Goal: Task Accomplishment & Management: Use online tool/utility

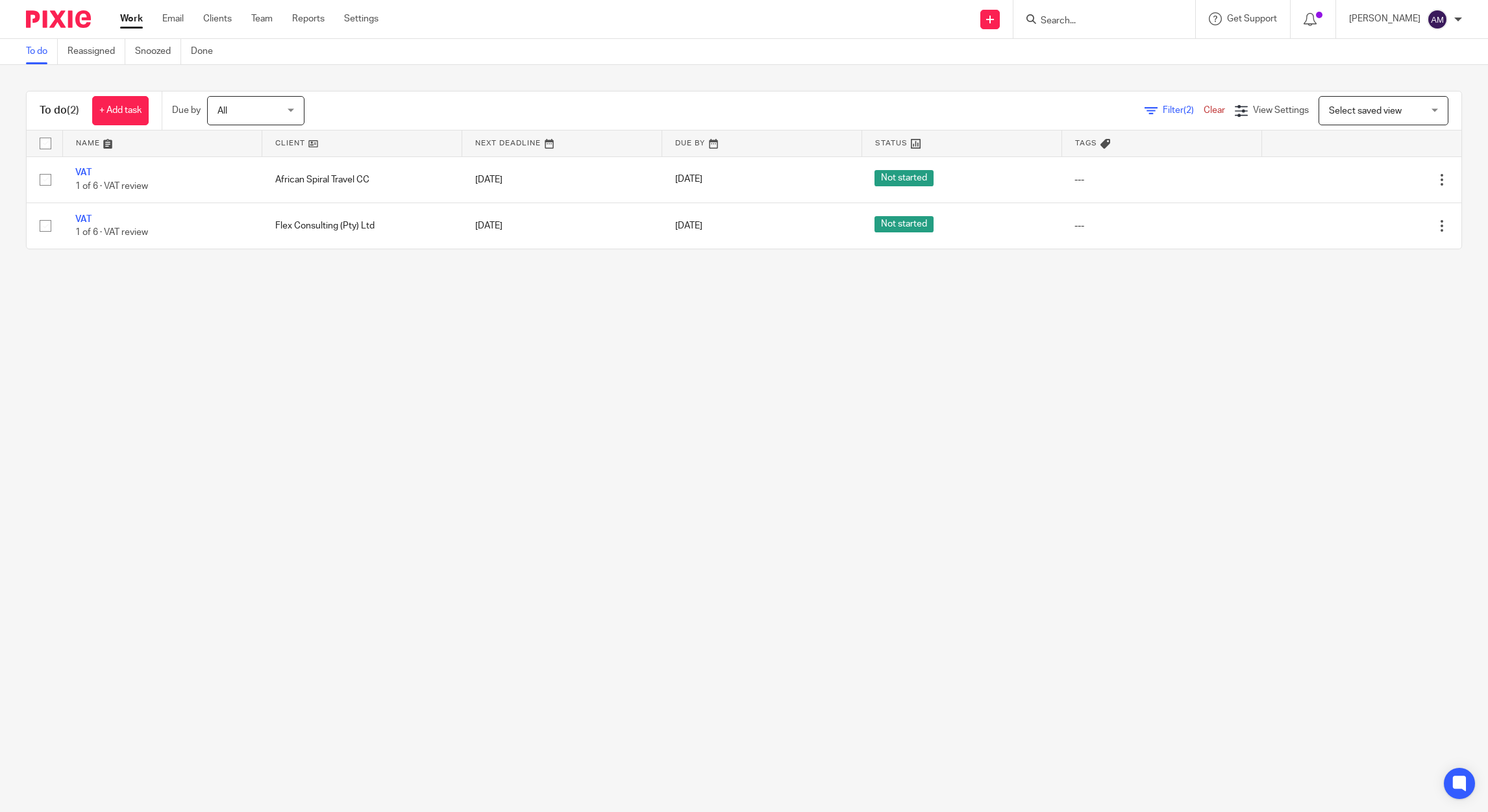
click at [1104, 25] on input "Search" at bounding box center [1097, 21] width 117 height 11
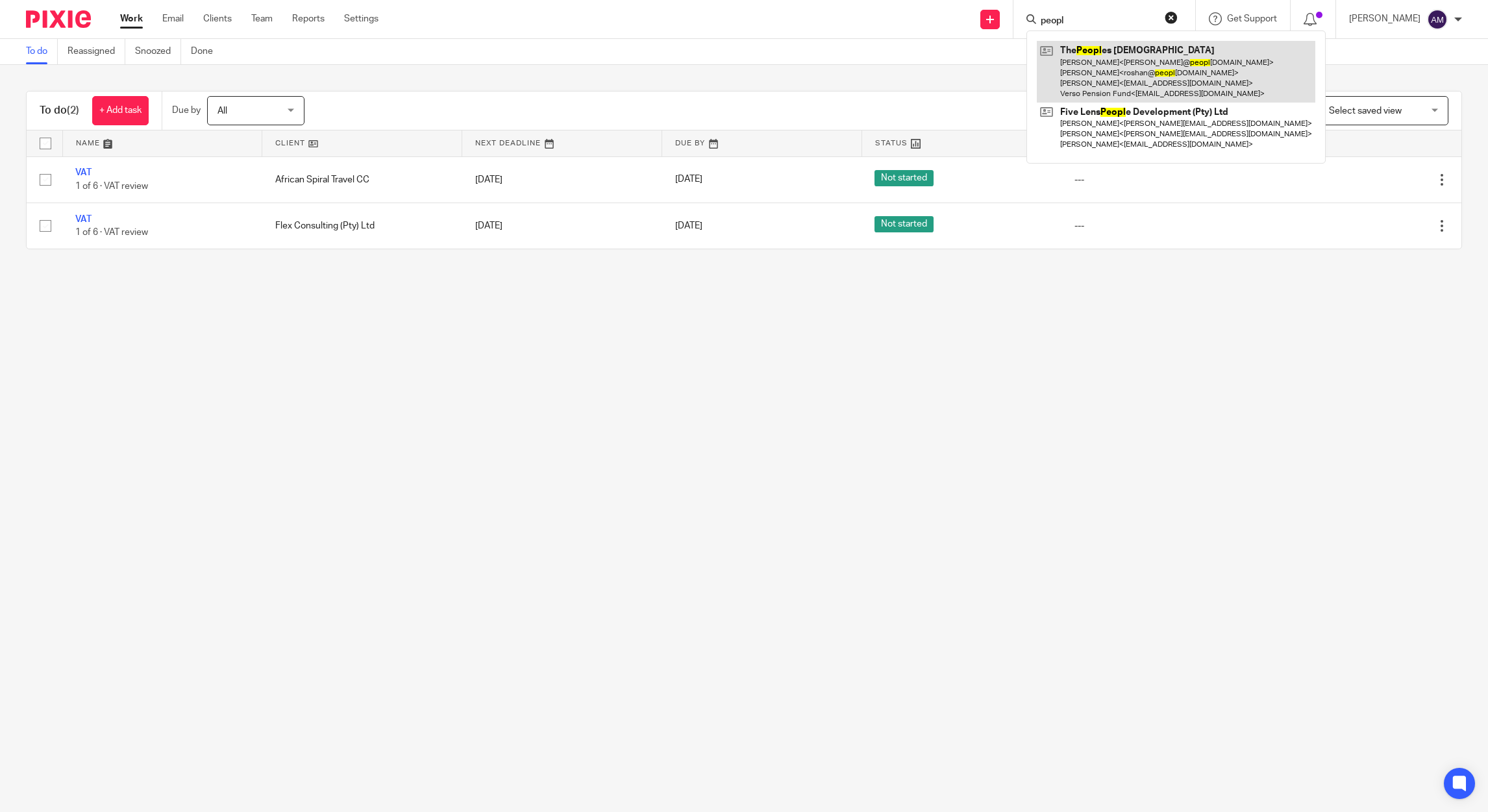
type input "peopl"
click at [1105, 71] on link at bounding box center [1176, 71] width 279 height 62
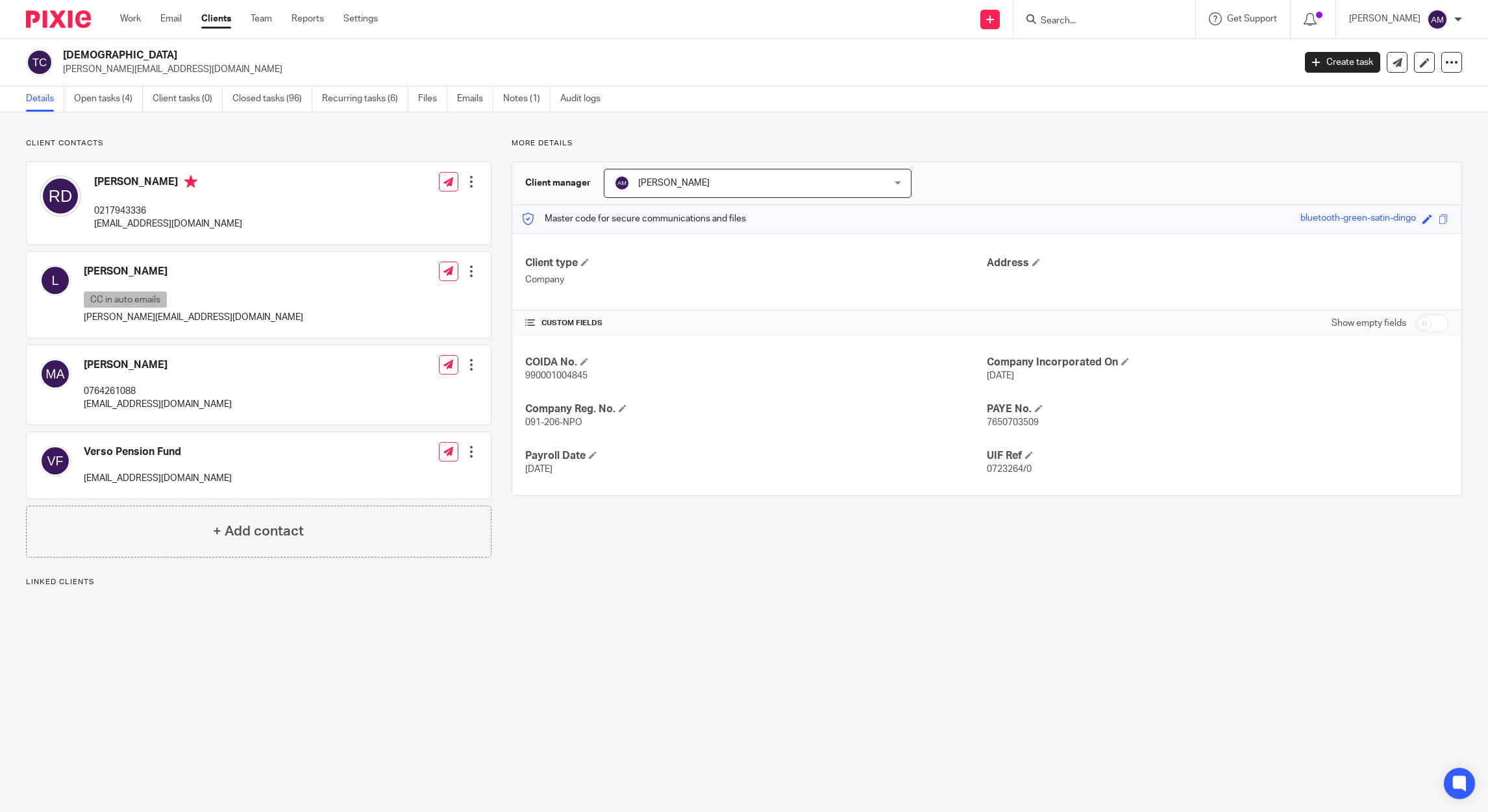
click at [468, 101] on link "Emails" at bounding box center [474, 99] width 36 height 26
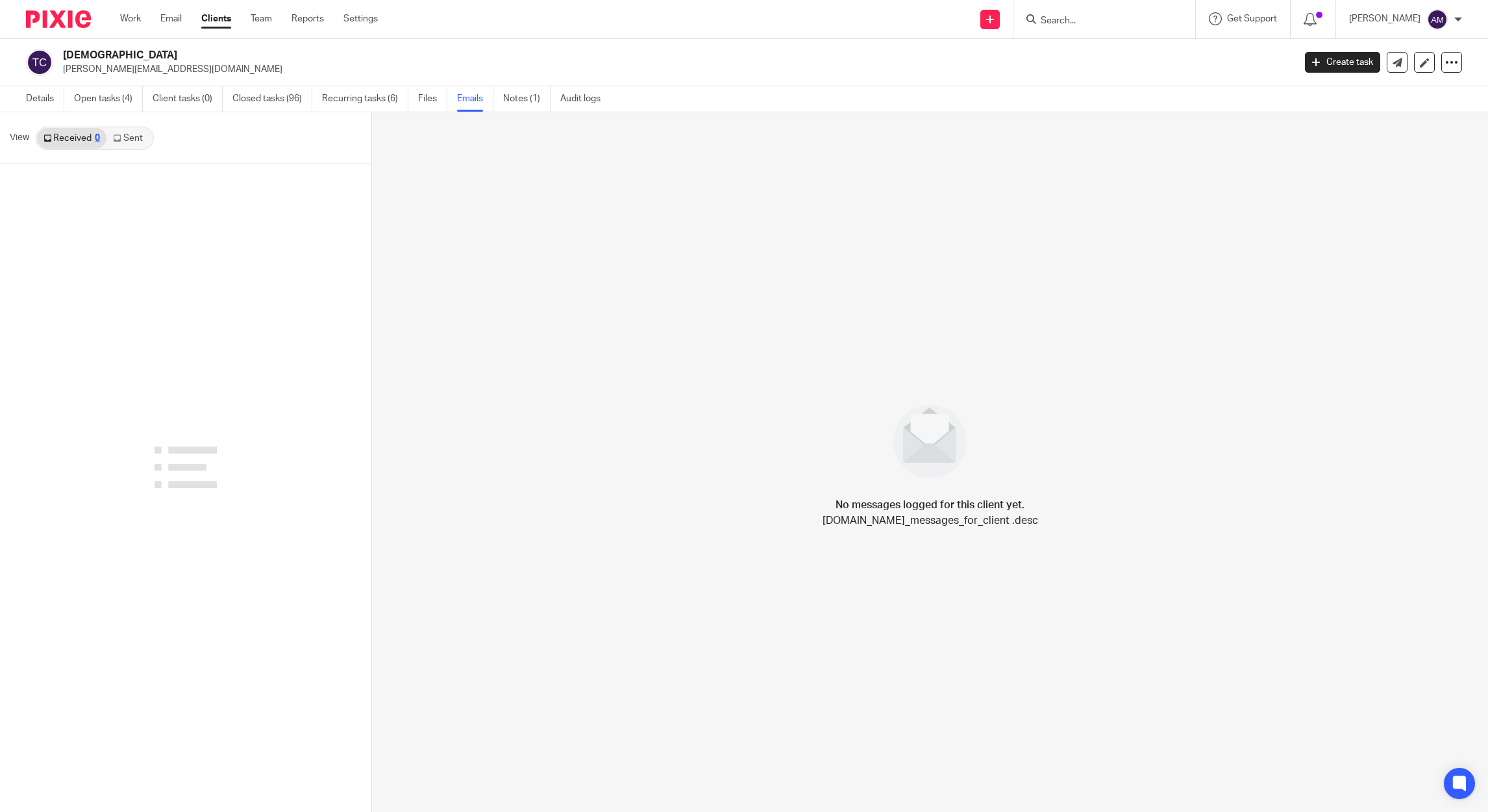
click at [133, 139] on link "Sent" at bounding box center [129, 138] width 46 height 21
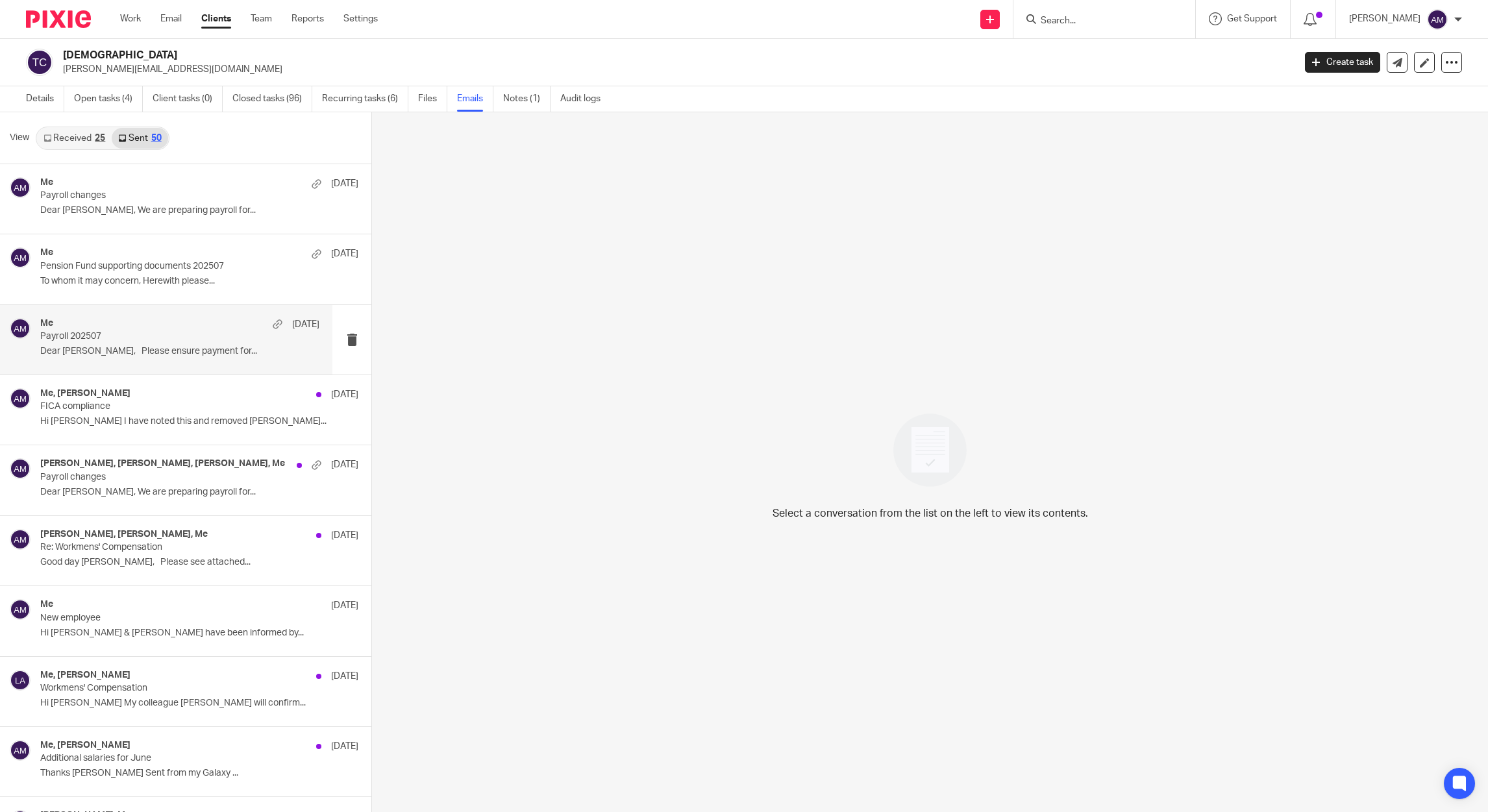
click at [106, 338] on p "Payroll 202507" at bounding box center [152, 336] width 224 height 11
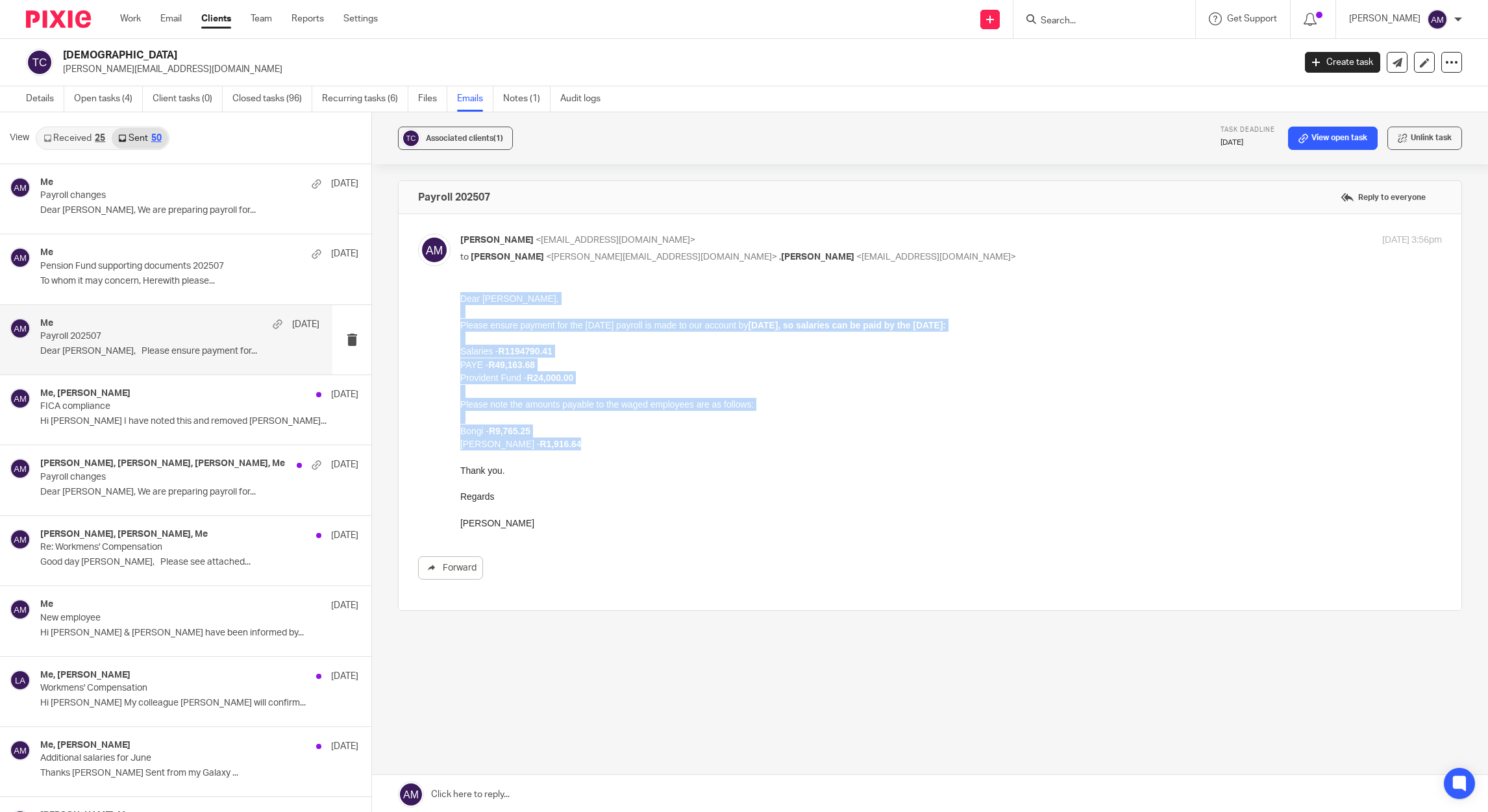
drag, startPoint x: 540, startPoint y: 442, endPoint x: 462, endPoint y: 297, distance: 164.6
click at [462, 297] on div "Dear Roshan, Please ensure payment for the July 2025 payroll is made to our acc…" at bounding box center [951, 411] width 982 height 238
copy div "Dear Roshan, Please ensure payment for the July 2025 payroll is made to our acc…"
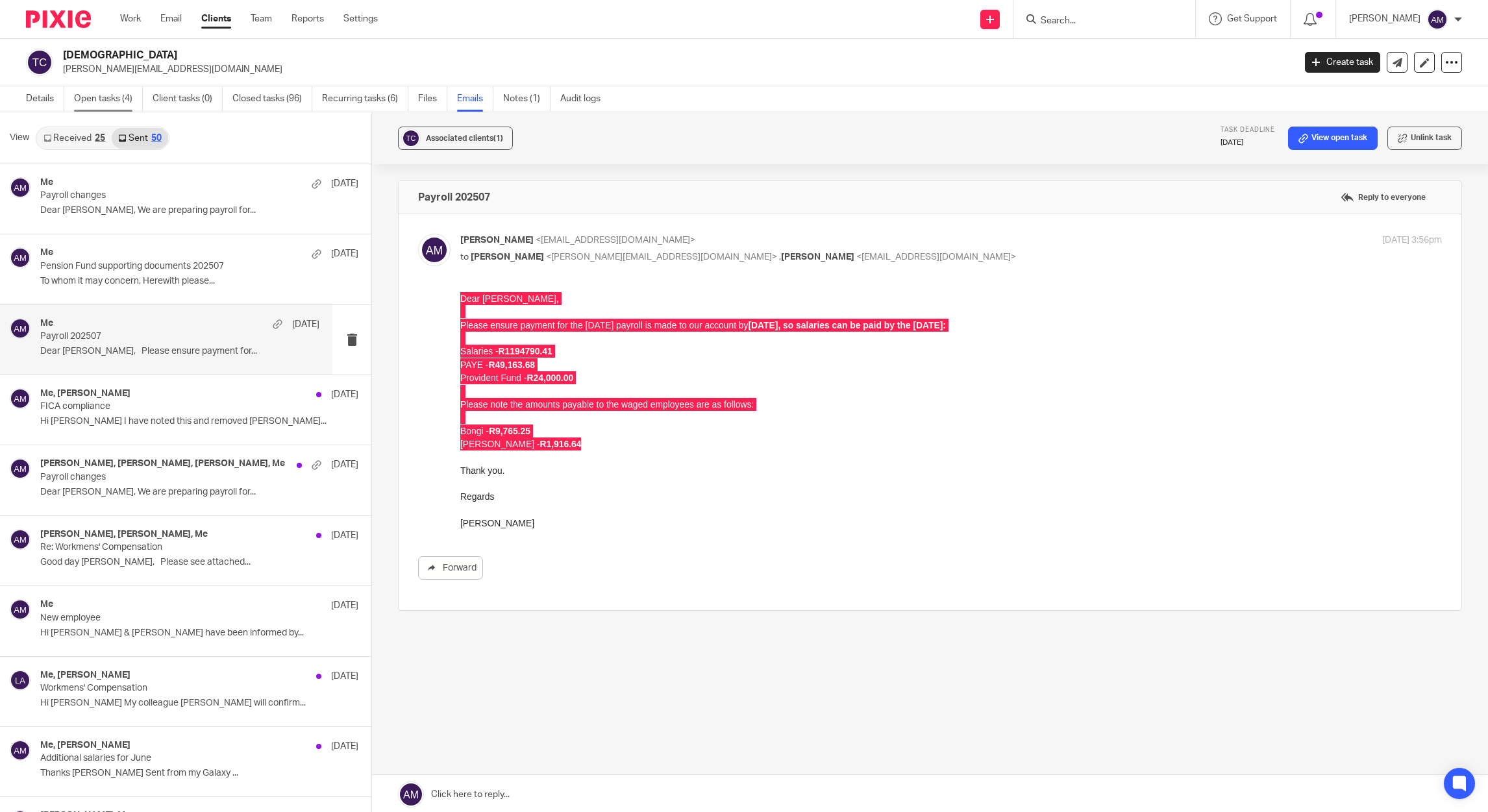
click at [112, 99] on link "Open tasks (4)" at bounding box center [108, 99] width 69 height 26
click at [107, 98] on link "Open tasks (4)" at bounding box center [108, 99] width 69 height 26
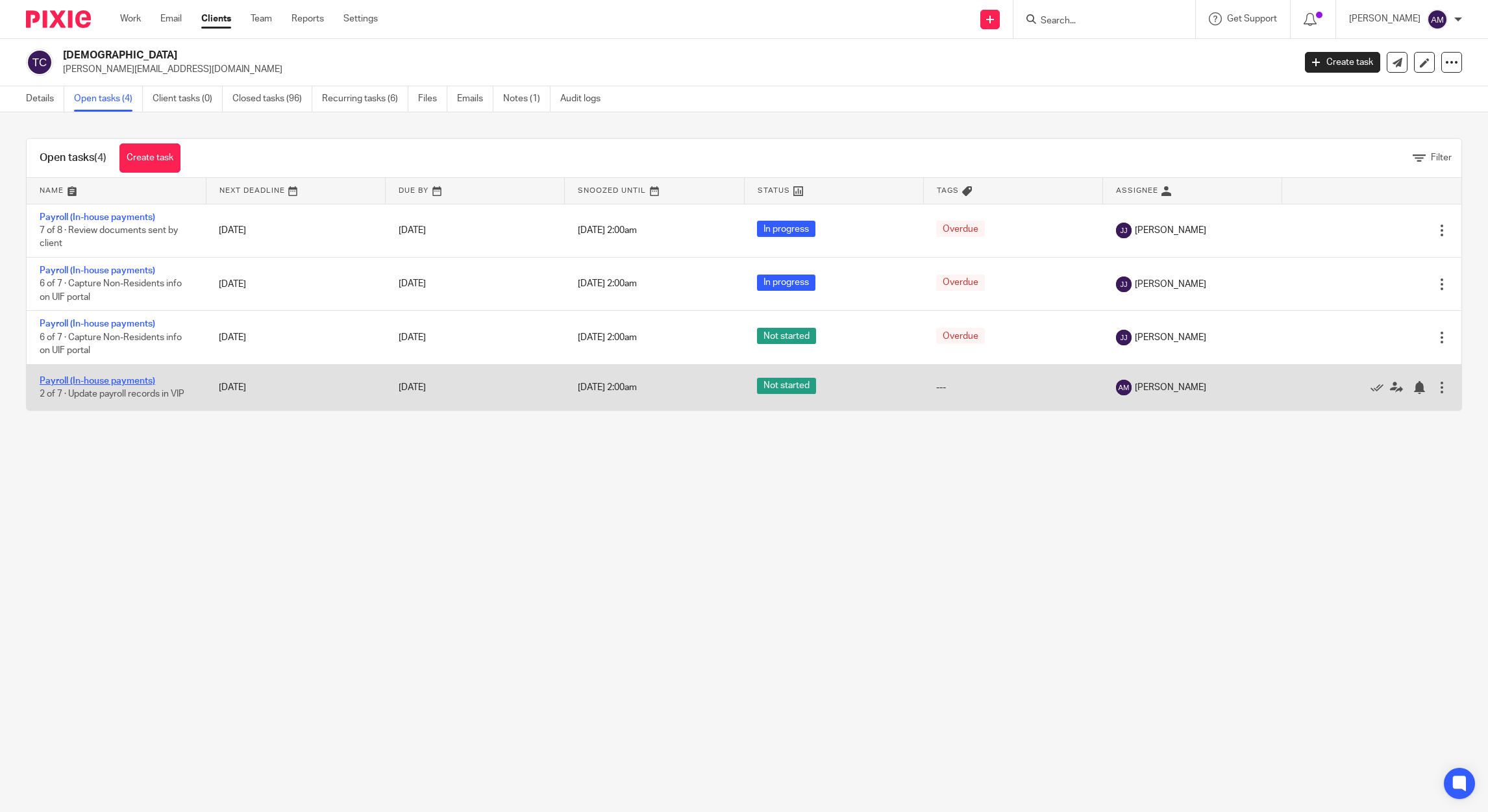
click at [145, 383] on link "Payroll (In-house payments)" at bounding box center [97, 381] width 115 height 9
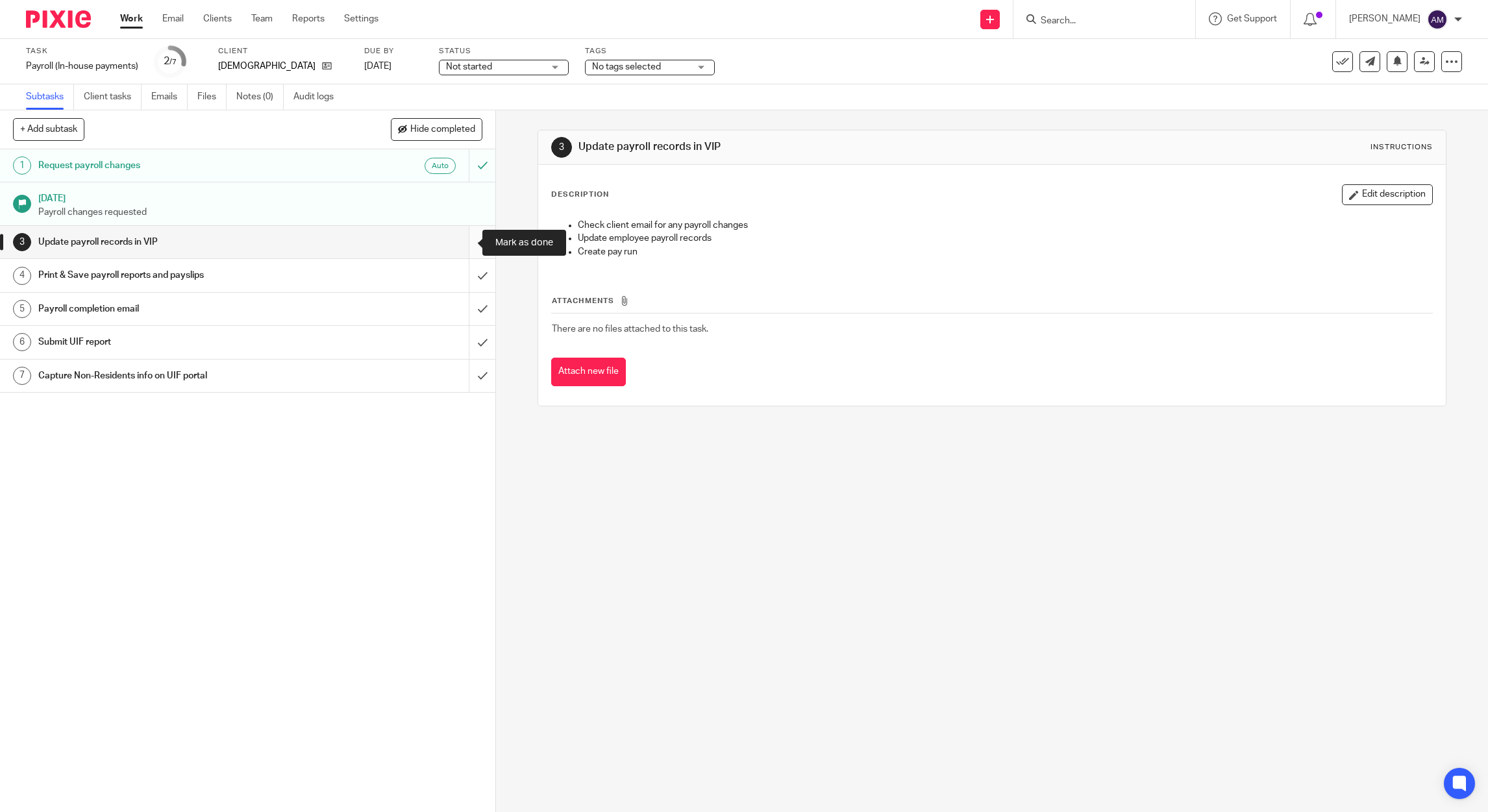
click at [457, 243] on input "submit" at bounding box center [247, 242] width 495 height 33
click at [458, 270] on input "submit" at bounding box center [247, 274] width 495 height 33
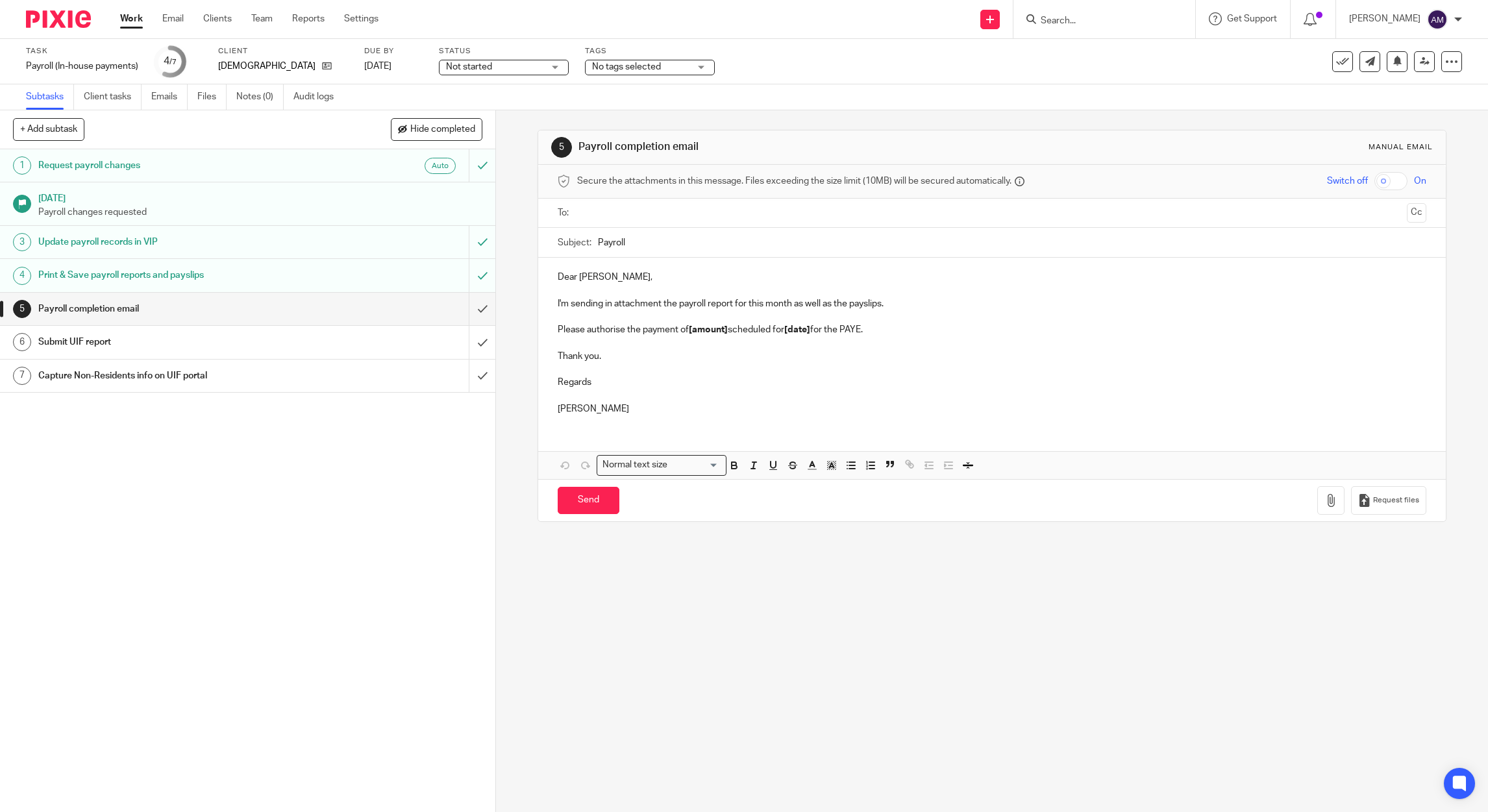
click at [641, 213] on input "text" at bounding box center [992, 213] width 820 height 15
click at [700, 214] on input "text" at bounding box center [1045, 214] width 712 height 26
click at [691, 246] on input "Payroll" at bounding box center [1013, 245] width 829 height 29
type input "Payroll 202508"
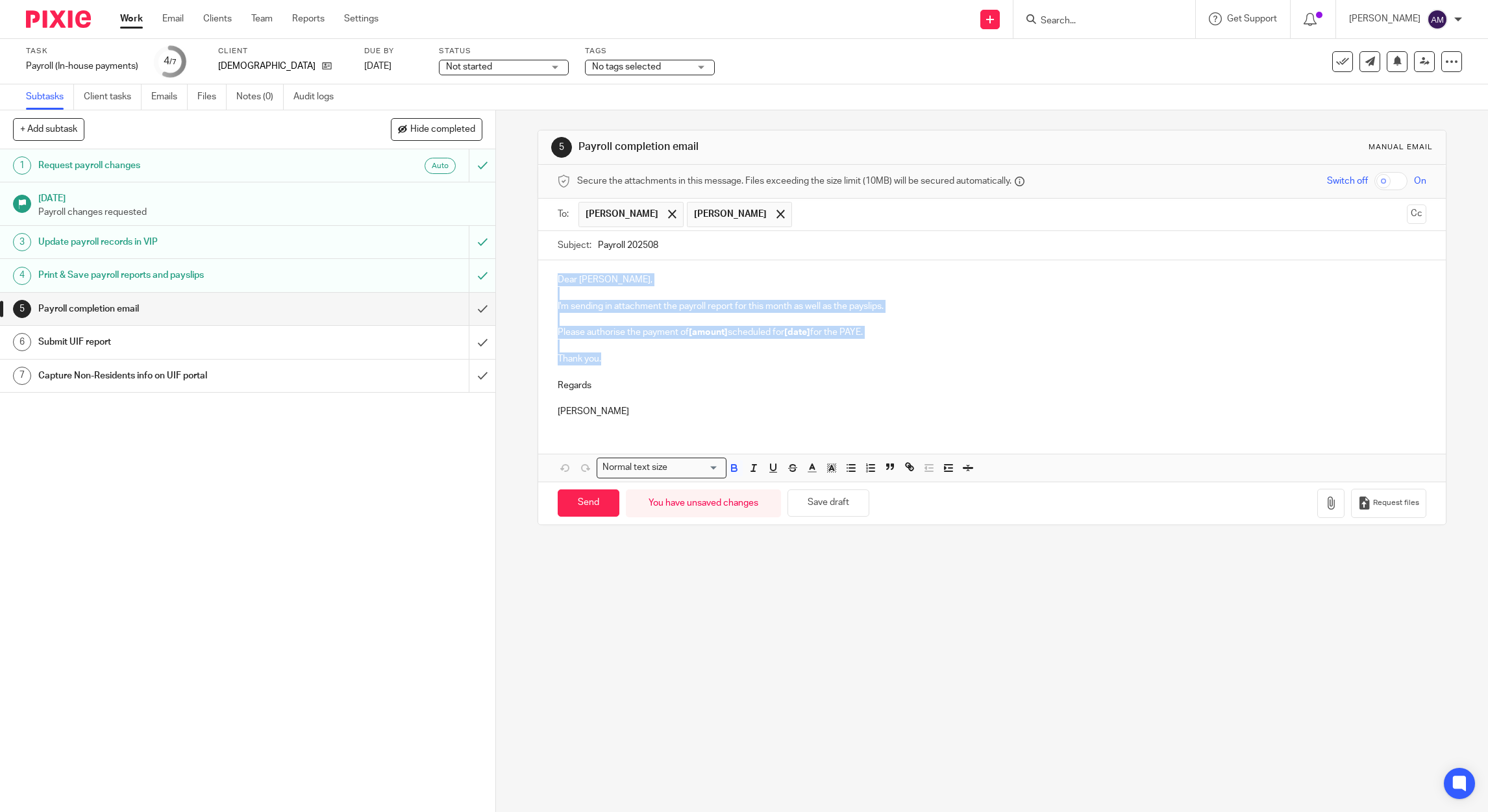
drag, startPoint x: 609, startPoint y: 362, endPoint x: 553, endPoint y: 283, distance: 96.8
click at [553, 283] on div "Dear [PERSON_NAME], I'm sending in attachment the payroll report for this month…" at bounding box center [993, 344] width 908 height 167
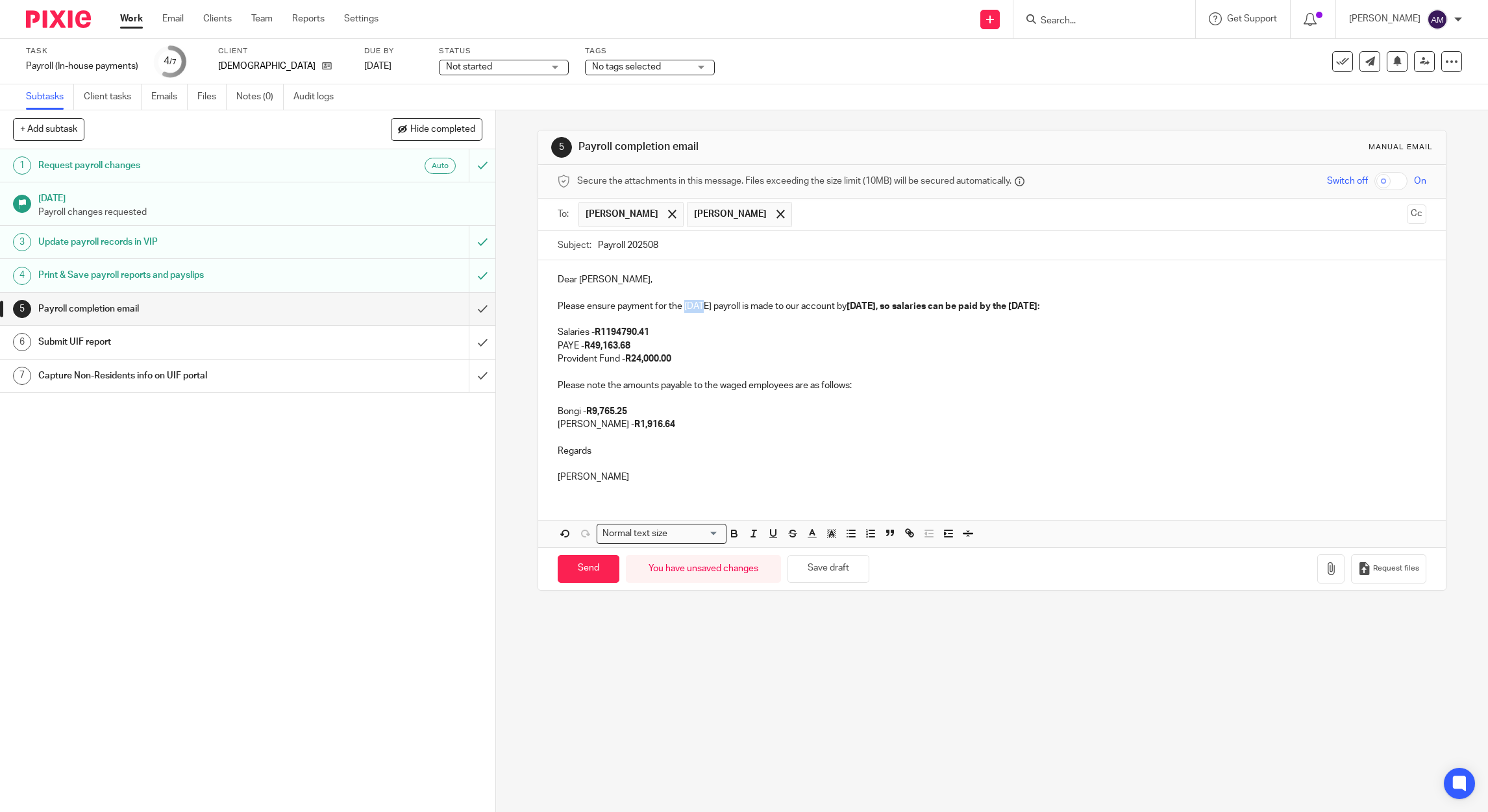
drag, startPoint x: 678, startPoint y: 306, endPoint x: 694, endPoint y: 306, distance: 16.0
click at [694, 306] on p "Please ensure payment for the July 2025 payroll is made to our account by 21/07…" at bounding box center [993, 306] width 869 height 13
drag, startPoint x: 861, startPoint y: 308, endPoint x: 882, endPoint y: 306, distance: 21.1
click at [882, 306] on strong "21/07/2025, so salaries can be paid by the 24/07/2025:" at bounding box center [942, 306] width 193 height 9
click at [1039, 306] on strong "20/8/2025, so salaries can be paid by the 24/07/2025:" at bounding box center [942, 306] width 193 height 9
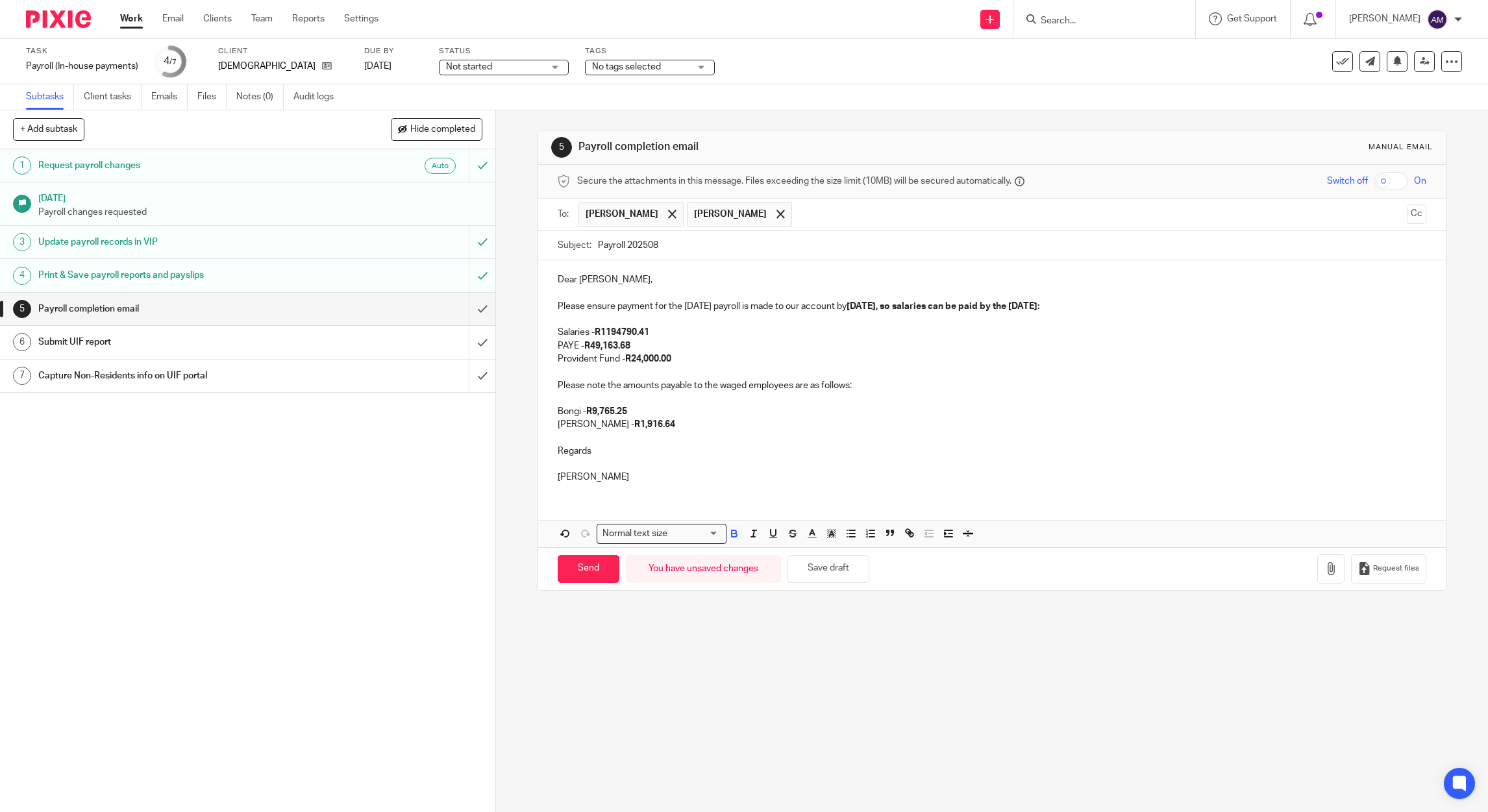
click at [1039, 304] on strong "20/8/2025, so salaries can be paid by the 25/07/2025:" at bounding box center [942, 306] width 193 height 9
click at [869, 305] on strong "20/8/2025, so salaries can be paid by the 25/08/2025:" at bounding box center [942, 306] width 193 height 9
click at [632, 355] on strong "R24,000.00" at bounding box center [648, 359] width 46 height 9
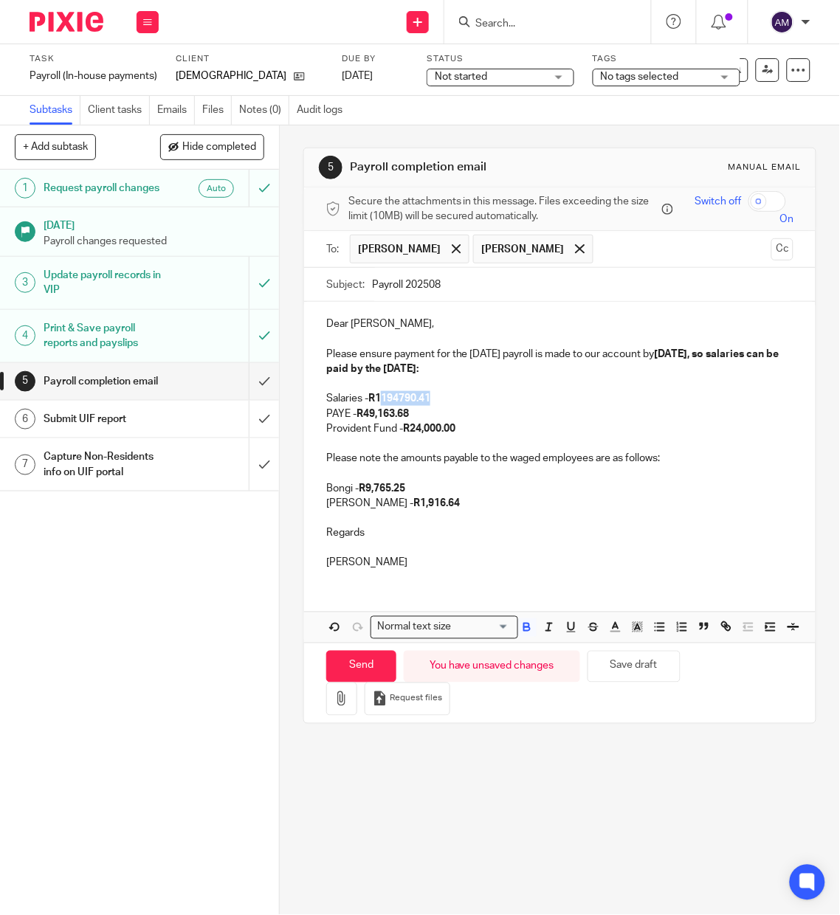
drag, startPoint x: 379, startPoint y: 398, endPoint x: 426, endPoint y: 394, distance: 47.4
click at [426, 394] on strong "R1194790.41" at bounding box center [399, 398] width 62 height 10
drag, startPoint x: 359, startPoint y: 413, endPoint x: 405, endPoint y: 413, distance: 45.7
click at [405, 413] on strong "R49,163.68" at bounding box center [382, 414] width 52 height 10
click at [364, 490] on strong "R9,765.25" at bounding box center [382, 488] width 46 height 10
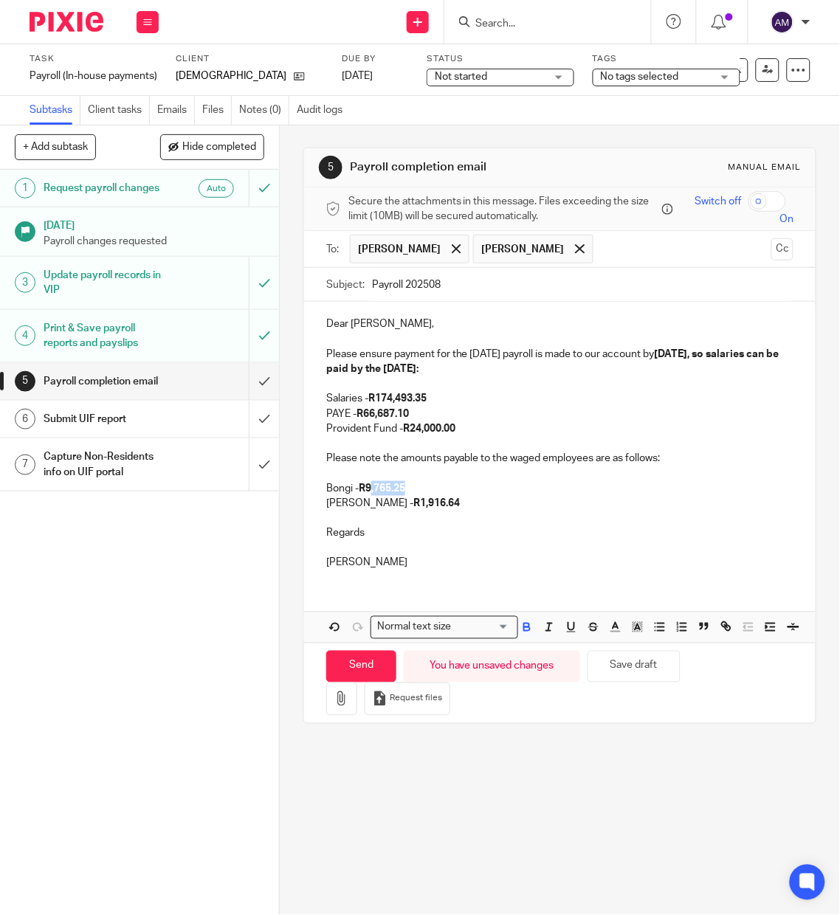
drag, startPoint x: 367, startPoint y: 487, endPoint x: 401, endPoint y: 487, distance: 34.7
click at [401, 487] on strong "R9,765.25" at bounding box center [382, 488] width 46 height 10
drag, startPoint x: 366, startPoint y: 502, endPoint x: 405, endPoint y: 503, distance: 39.1
click at [413, 503] on strong "R1,916.64" at bounding box center [436, 503] width 46 height 10
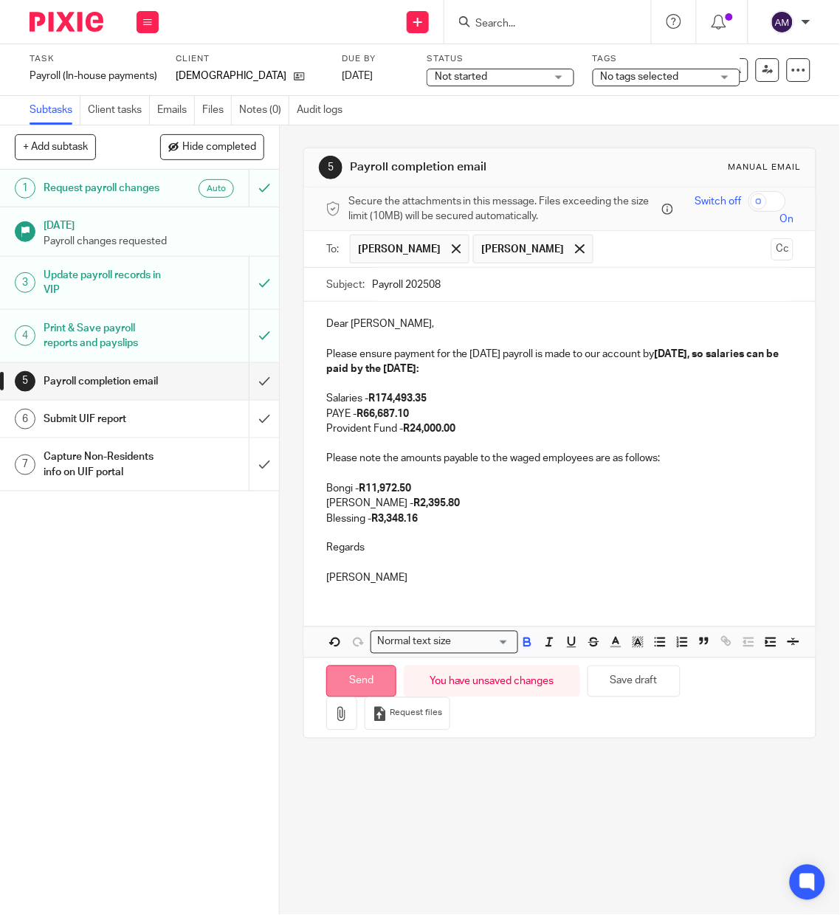
click at [373, 697] on input "Send" at bounding box center [361, 681] width 70 height 32
type input "Sent"
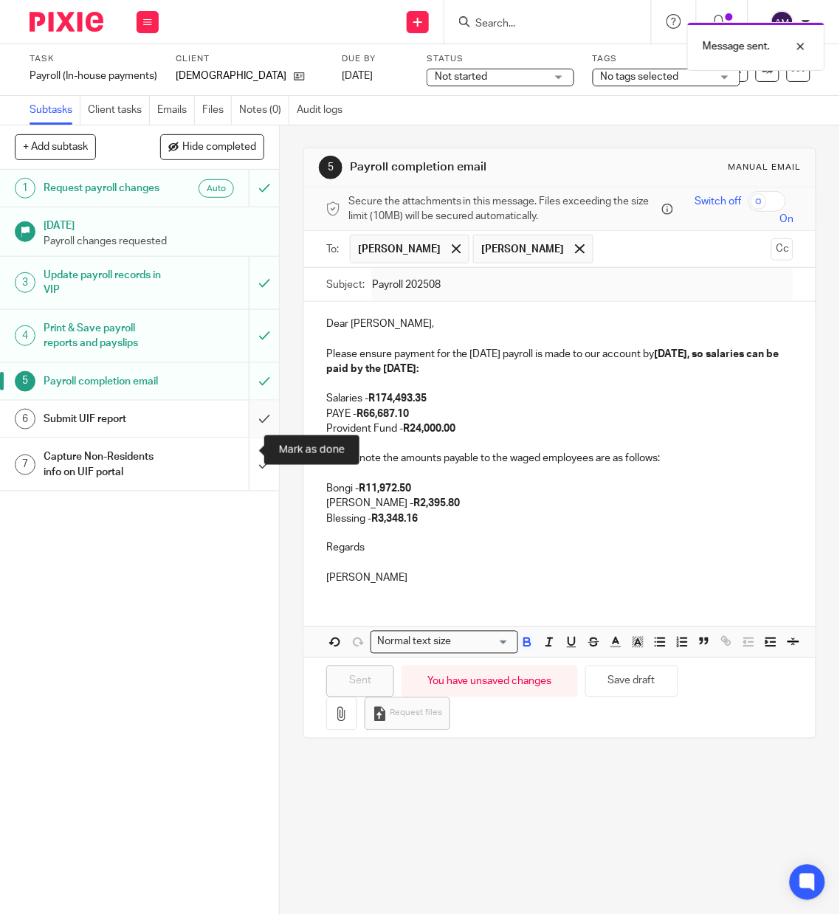
click at [243, 438] on input "submit" at bounding box center [139, 419] width 279 height 37
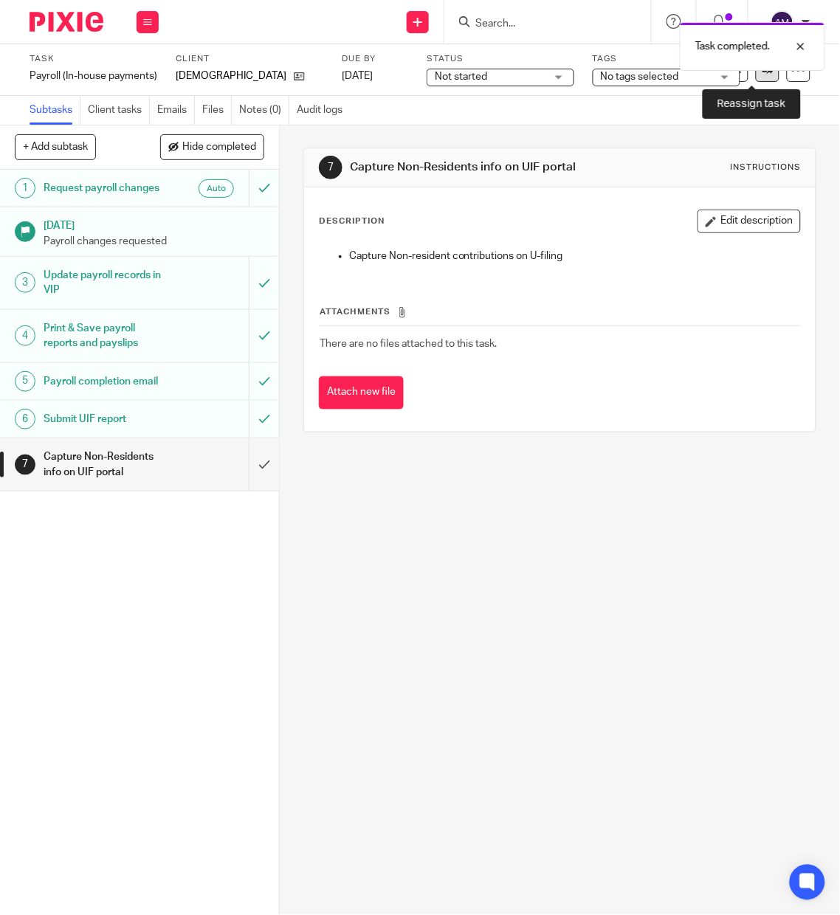
click at [762, 73] on icon at bounding box center [767, 69] width 11 height 11
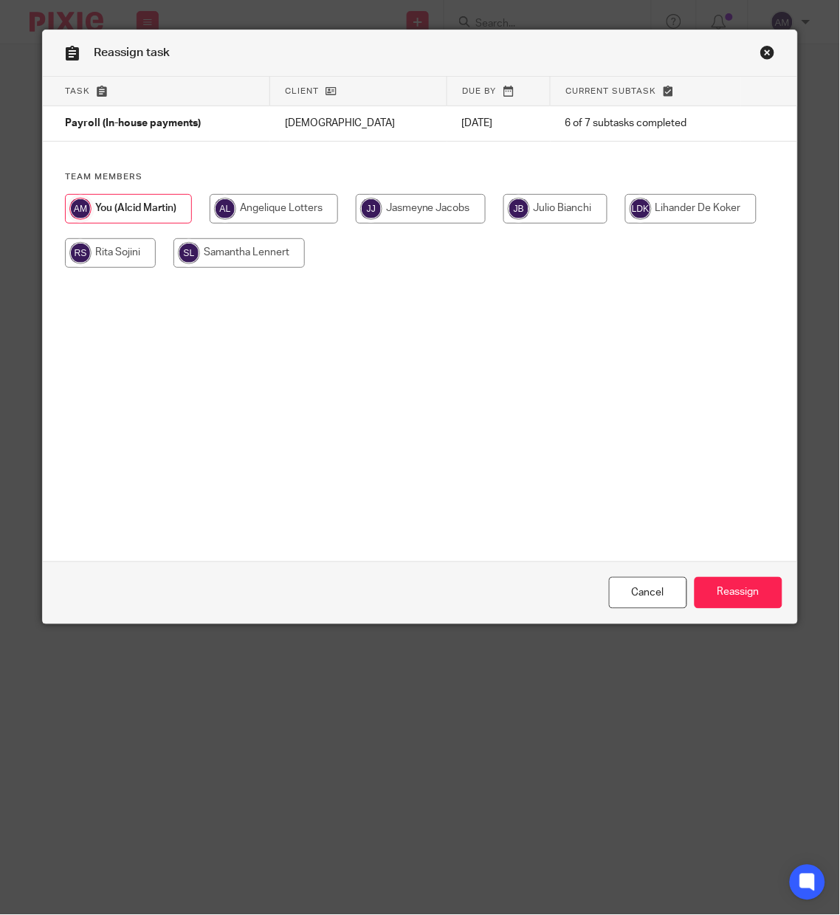
click at [414, 210] on input "radio" at bounding box center [421, 209] width 130 height 30
radio input "true"
click at [747, 584] on input "Reassign" at bounding box center [738, 593] width 88 height 32
